Goal: Find specific page/section: Find specific page/section

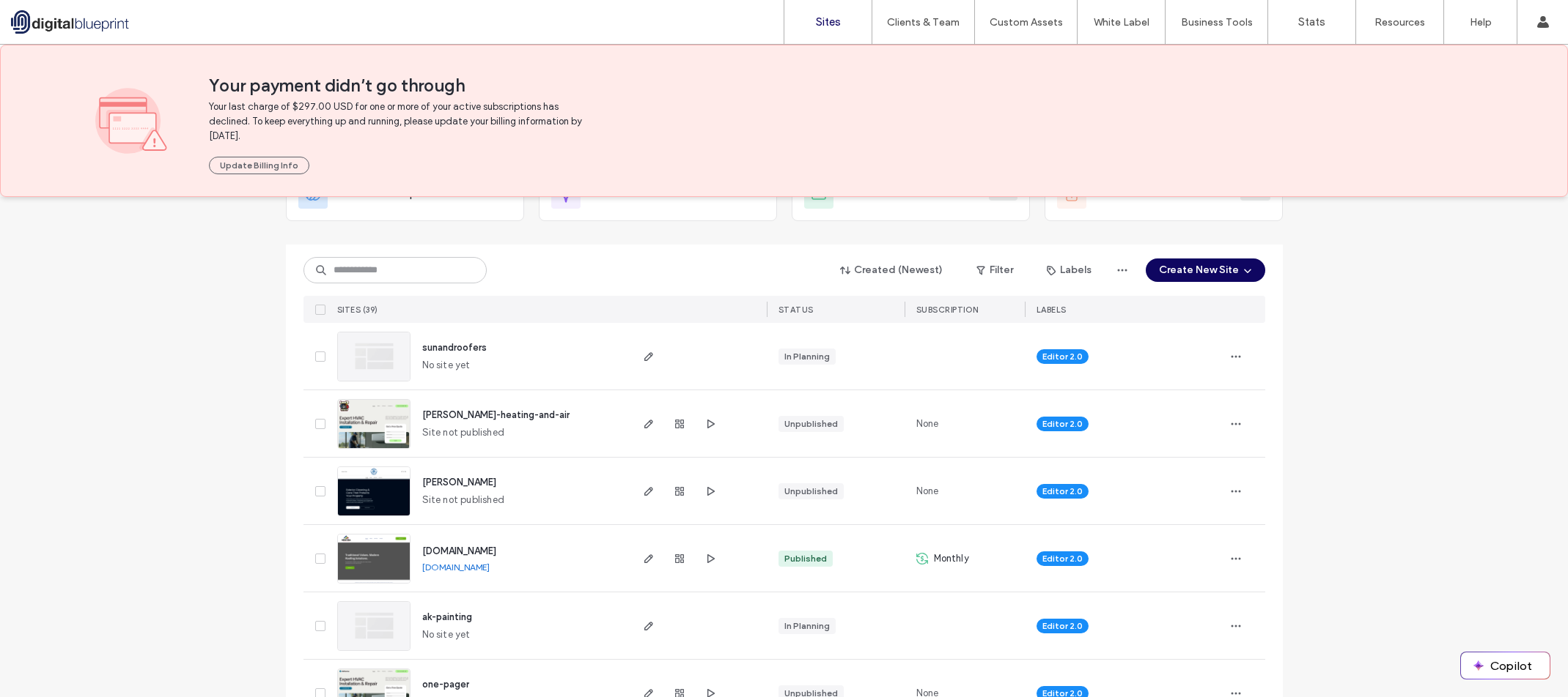
scroll to position [146, 0]
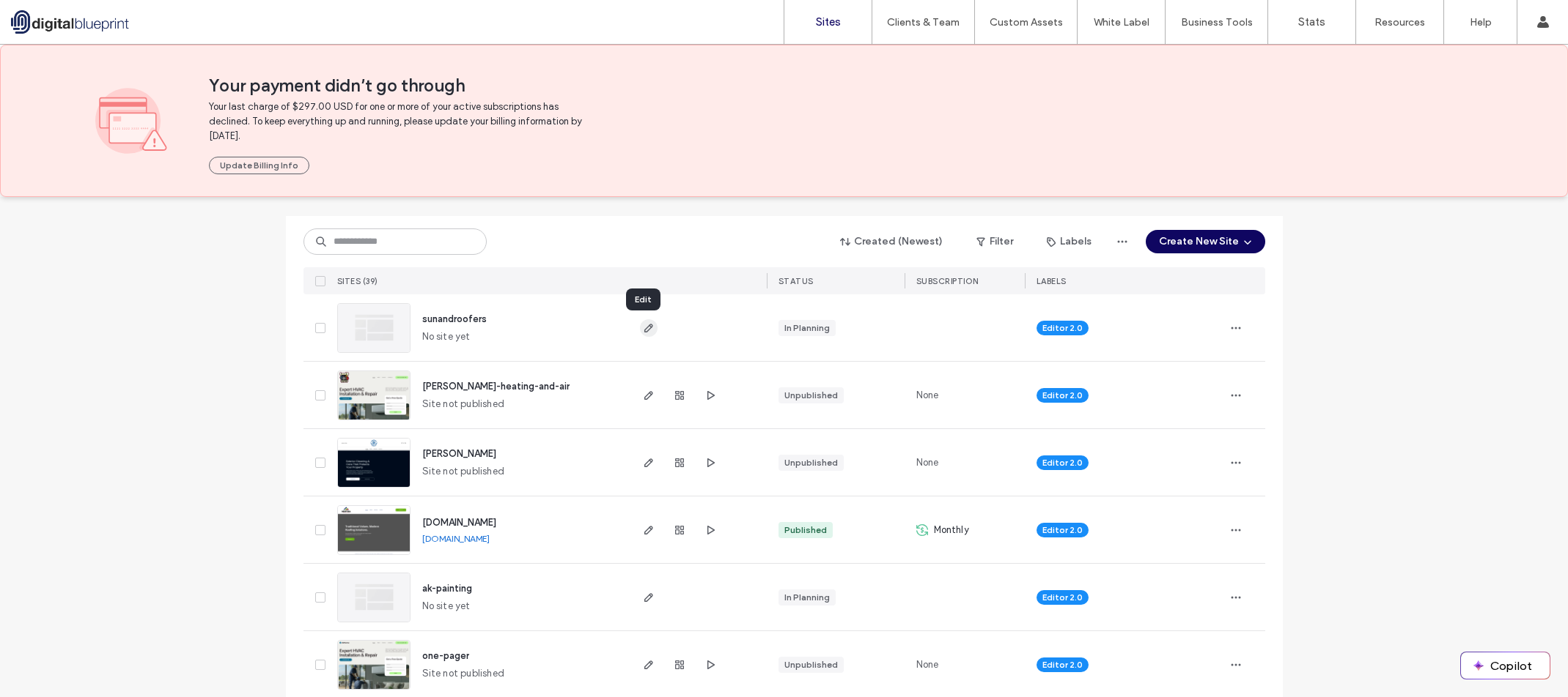
click at [645, 329] on icon "button" at bounding box center [649, 328] width 11 height 11
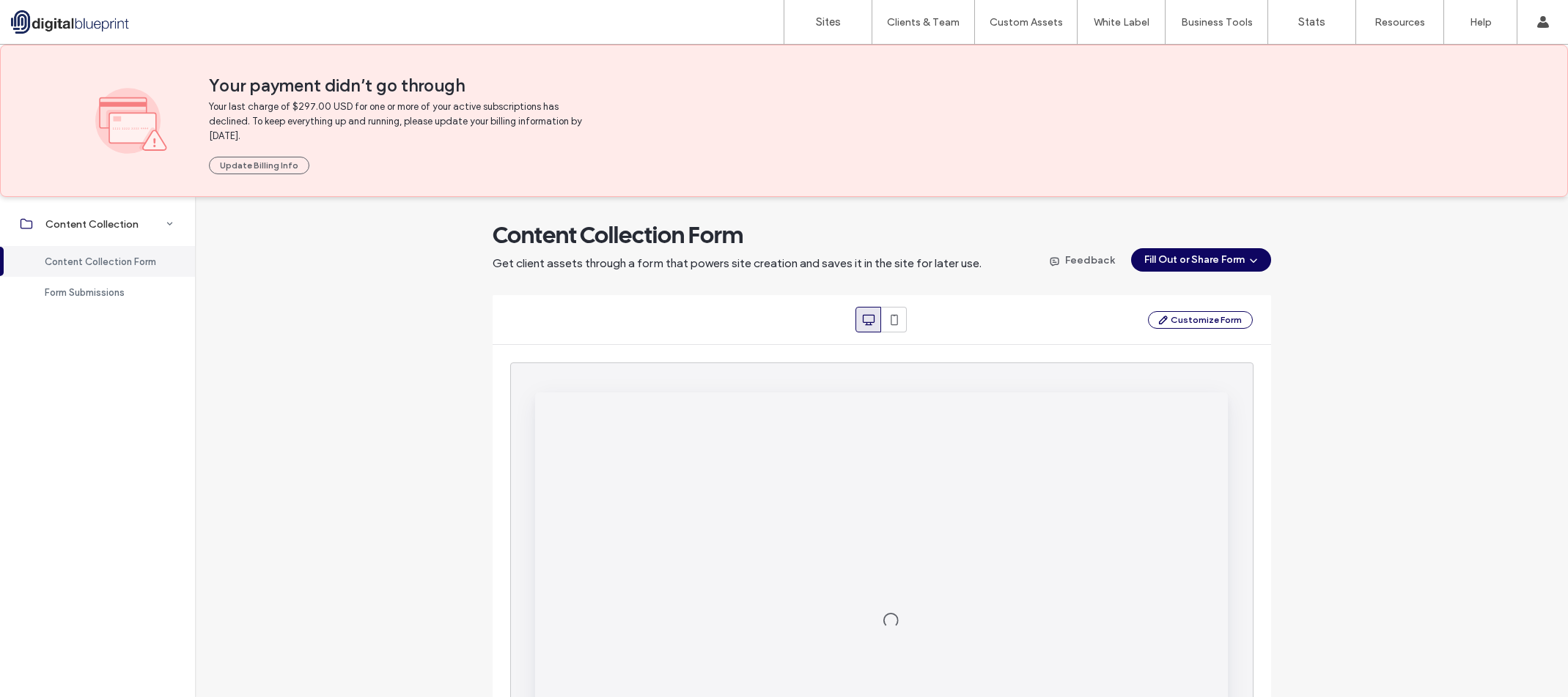
click at [112, 293] on span "Form Submissions" at bounding box center [85, 293] width 80 height 11
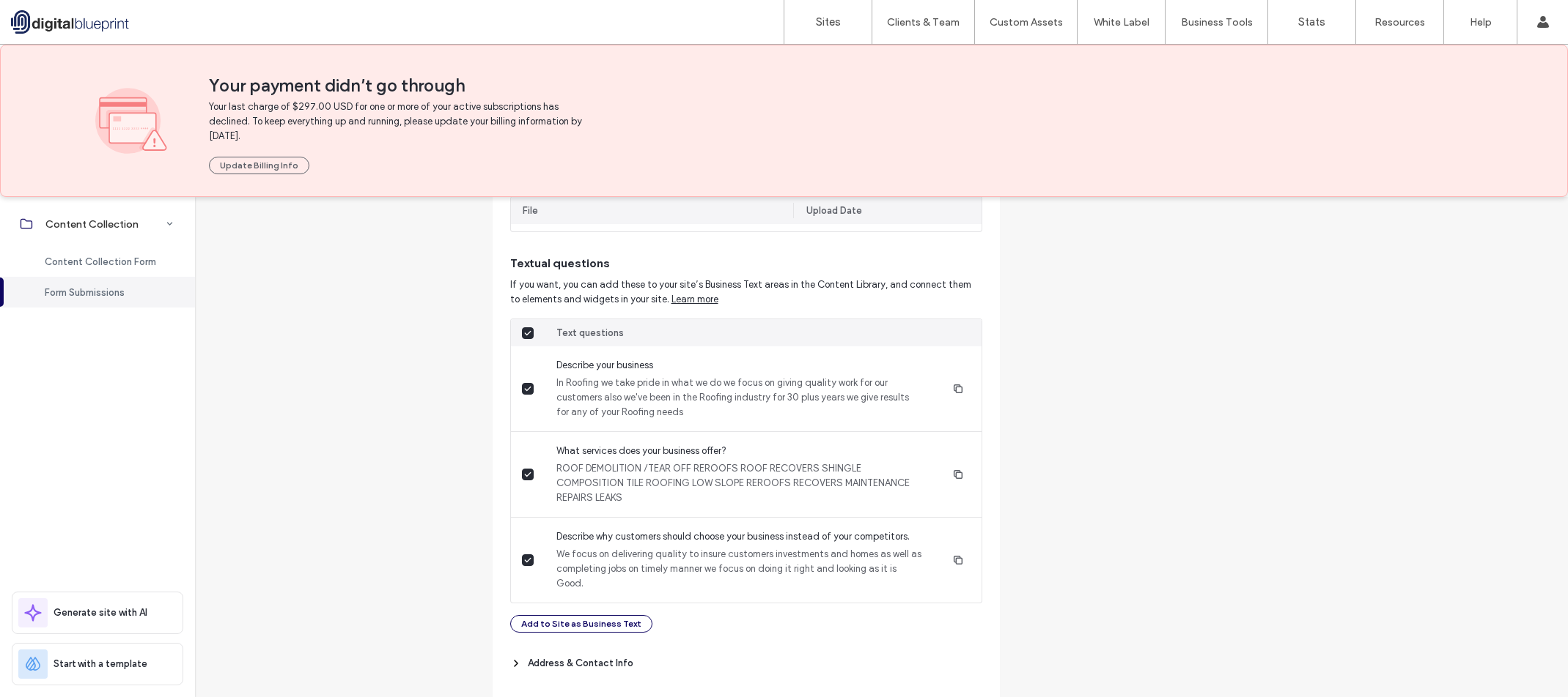
scroll to position [786, 0]
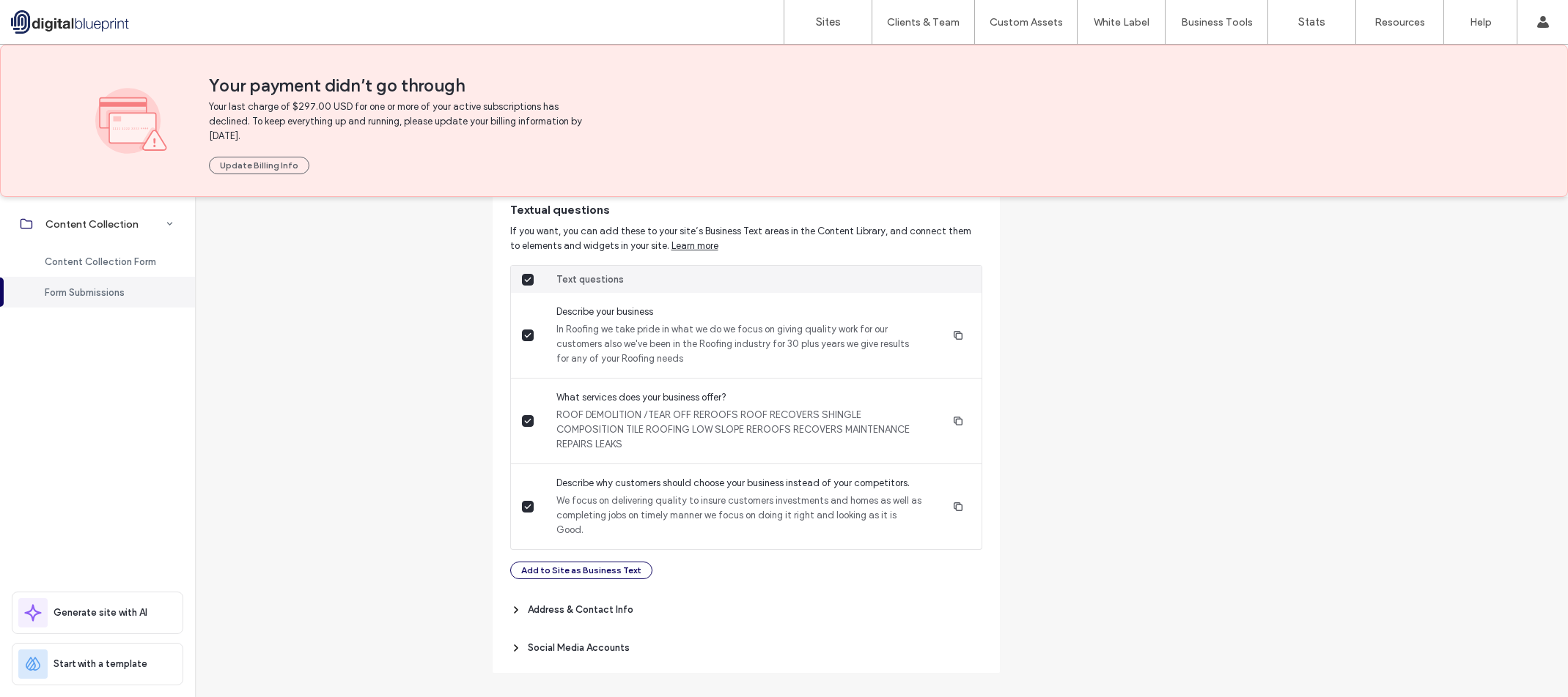
click at [564, 603] on span "Address & Contact Info" at bounding box center [580, 610] width 106 height 15
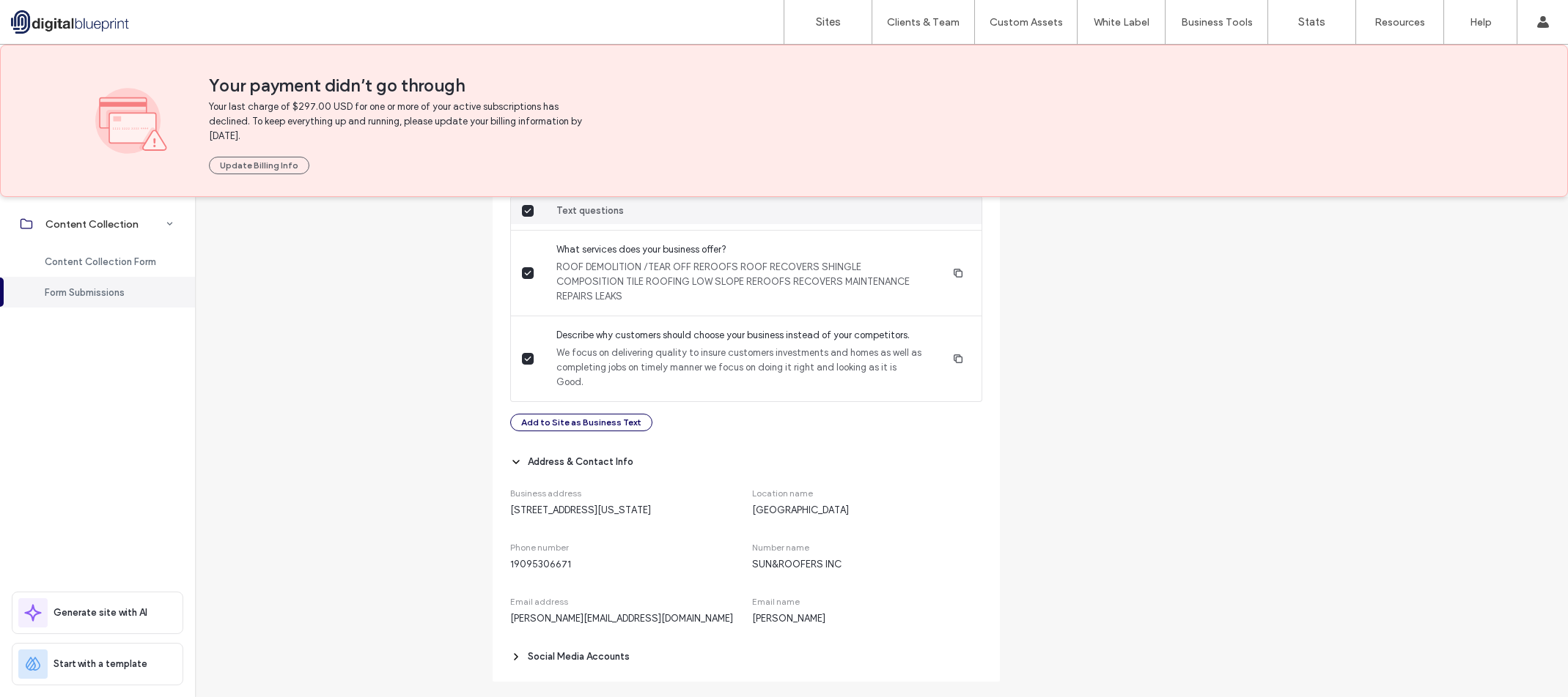
scroll to position [957, 0]
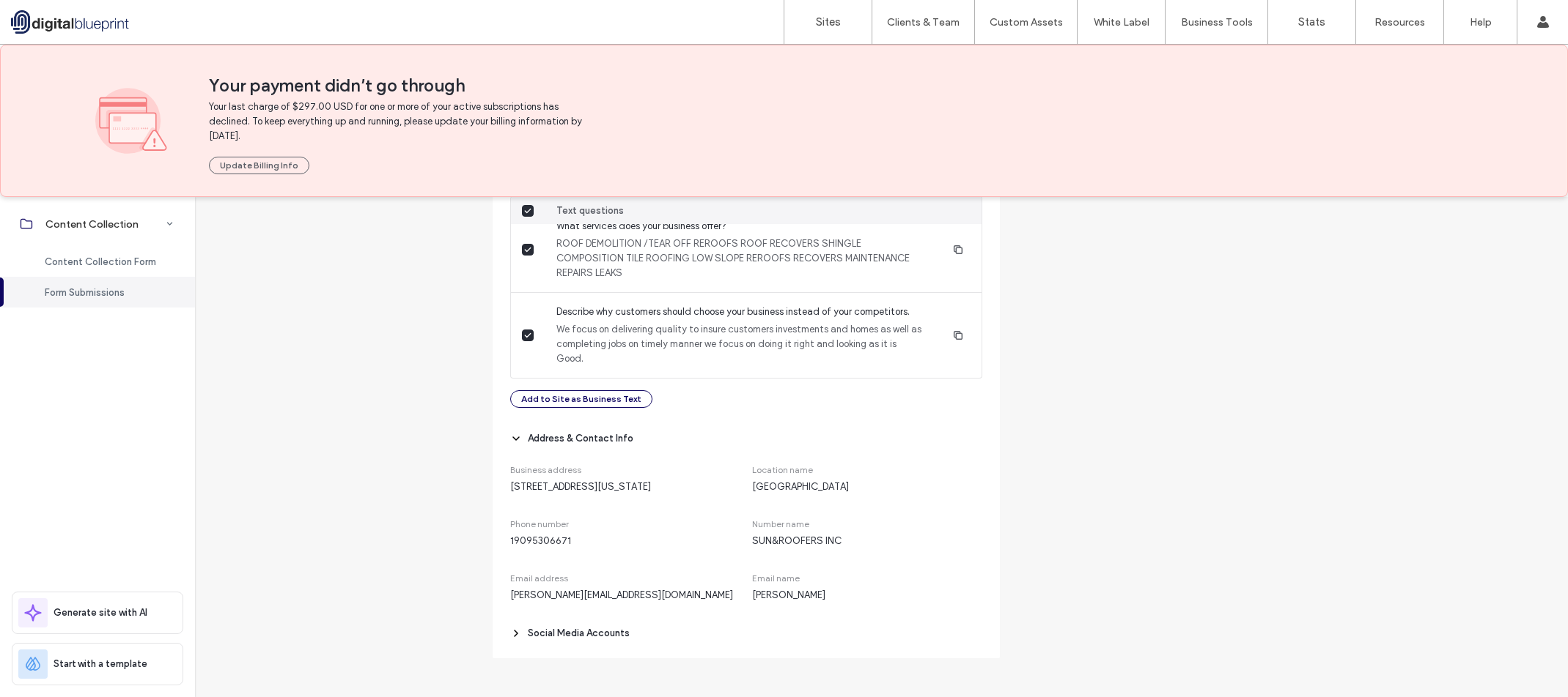
click at [581, 632] on span "Social Media Accounts" at bounding box center [578, 634] width 102 height 15
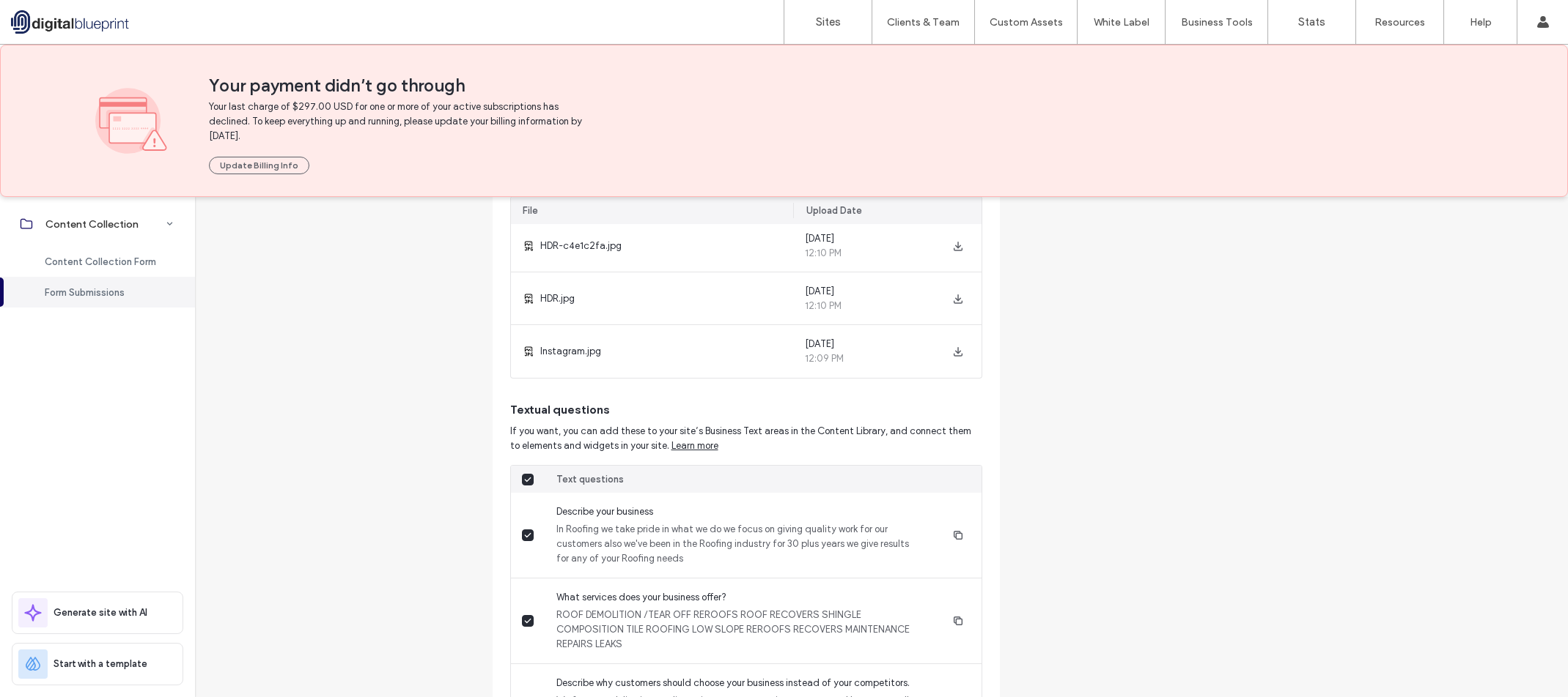
scroll to position [879, 0]
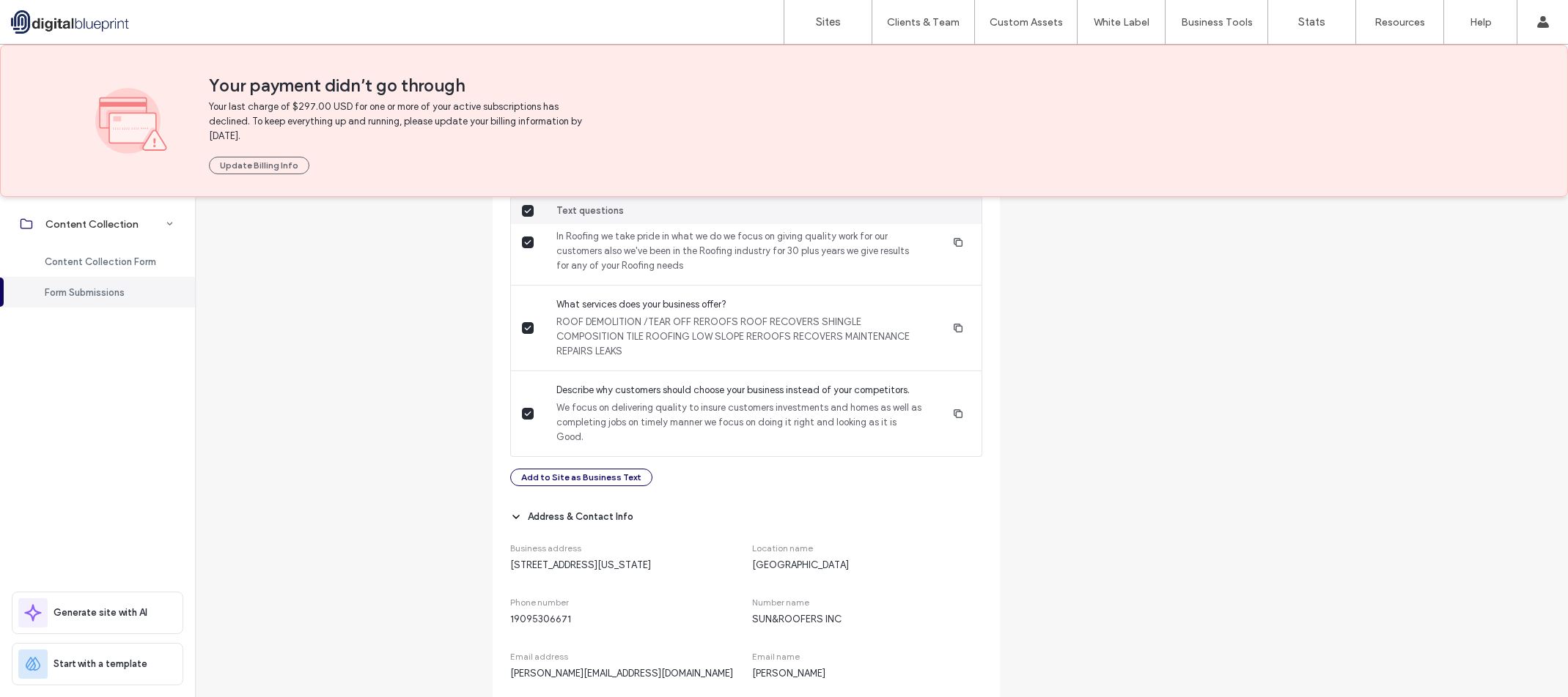
click at [90, 26] on div at bounding box center [94, 22] width 166 height 24
